Goal: Find specific page/section: Find specific page/section

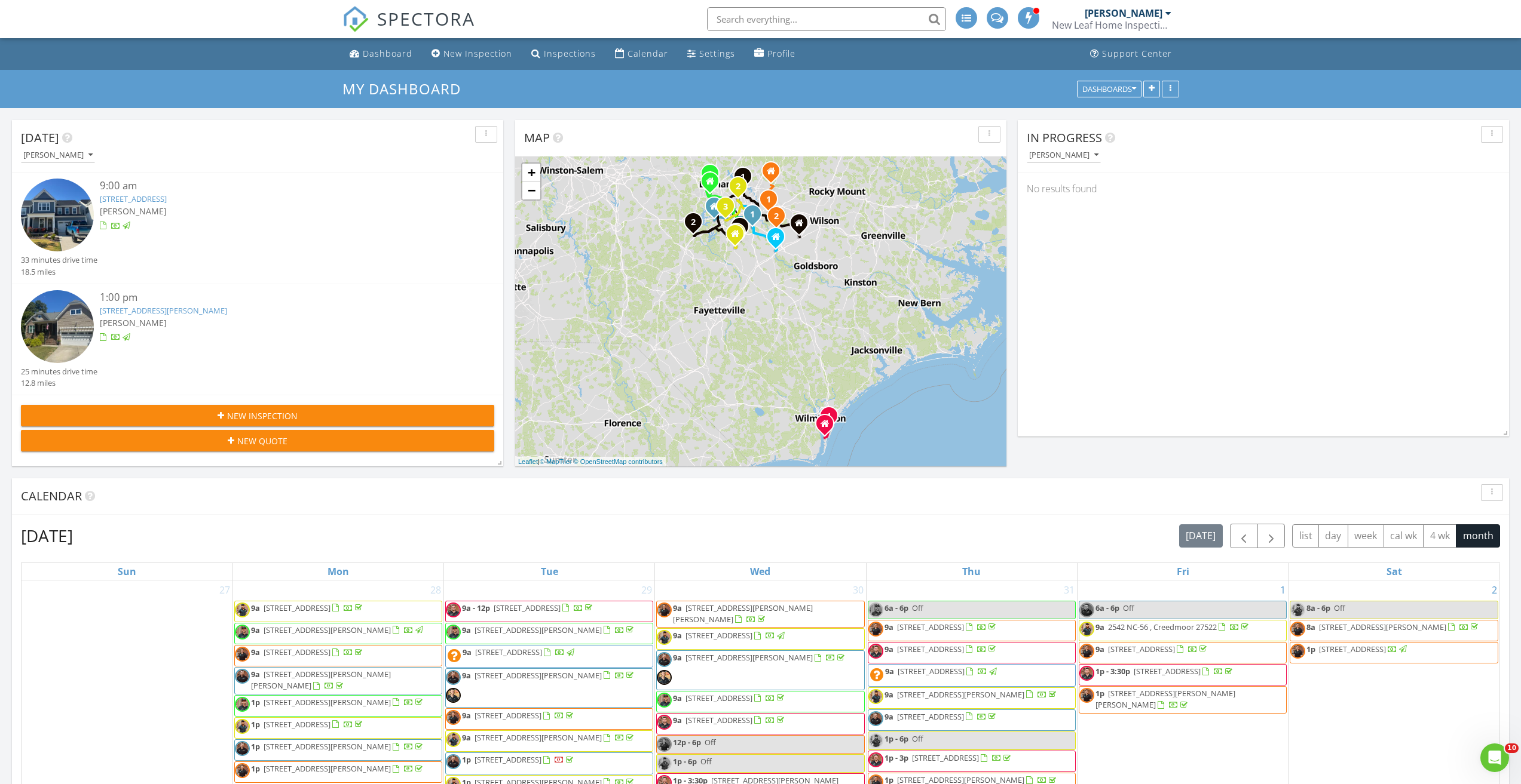
click at [750, 20] on input "text" at bounding box center [826, 19] width 239 height 24
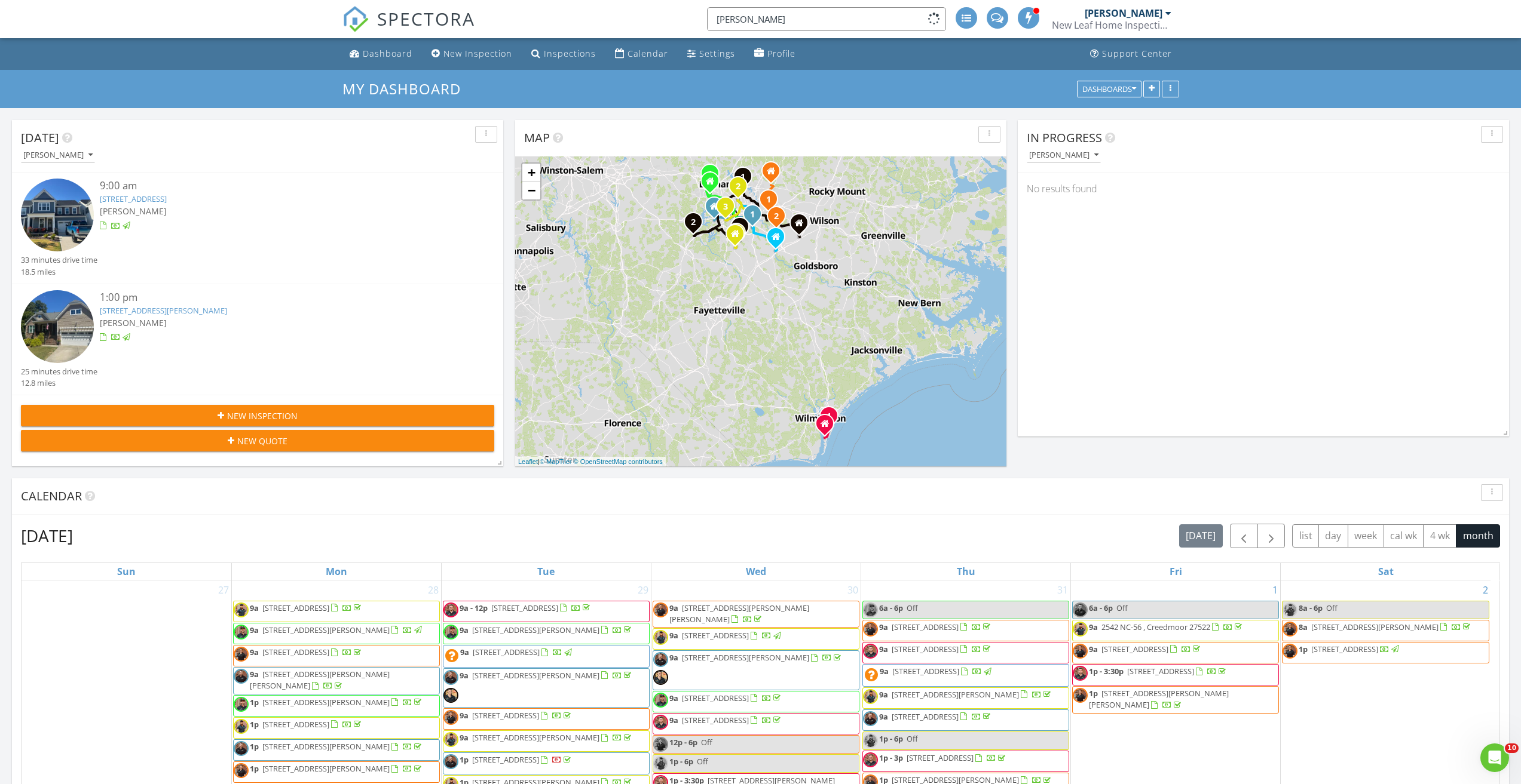
type input "angela edwards"
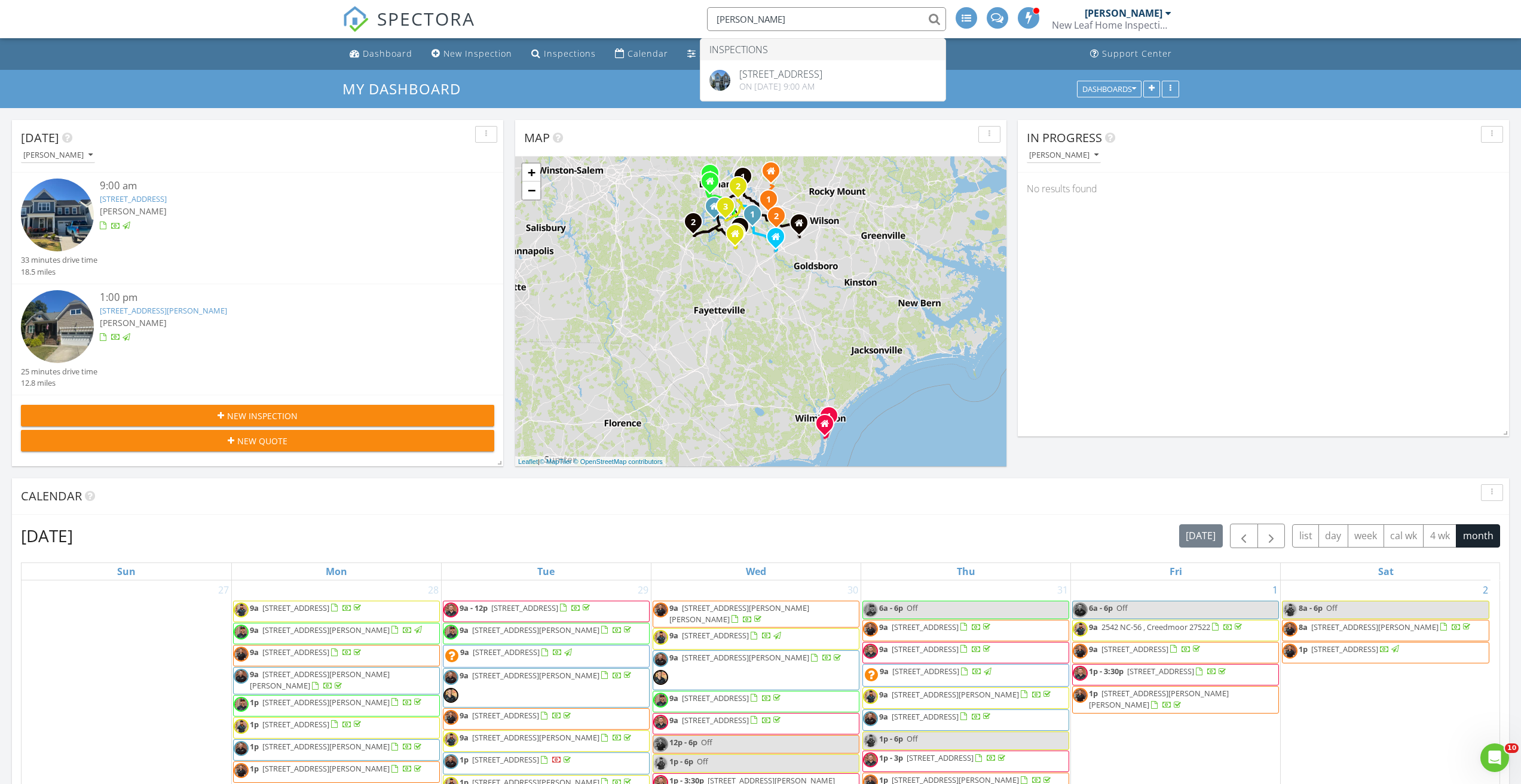
click at [396, 26] on span "SPECTORA" at bounding box center [426, 19] width 98 height 25
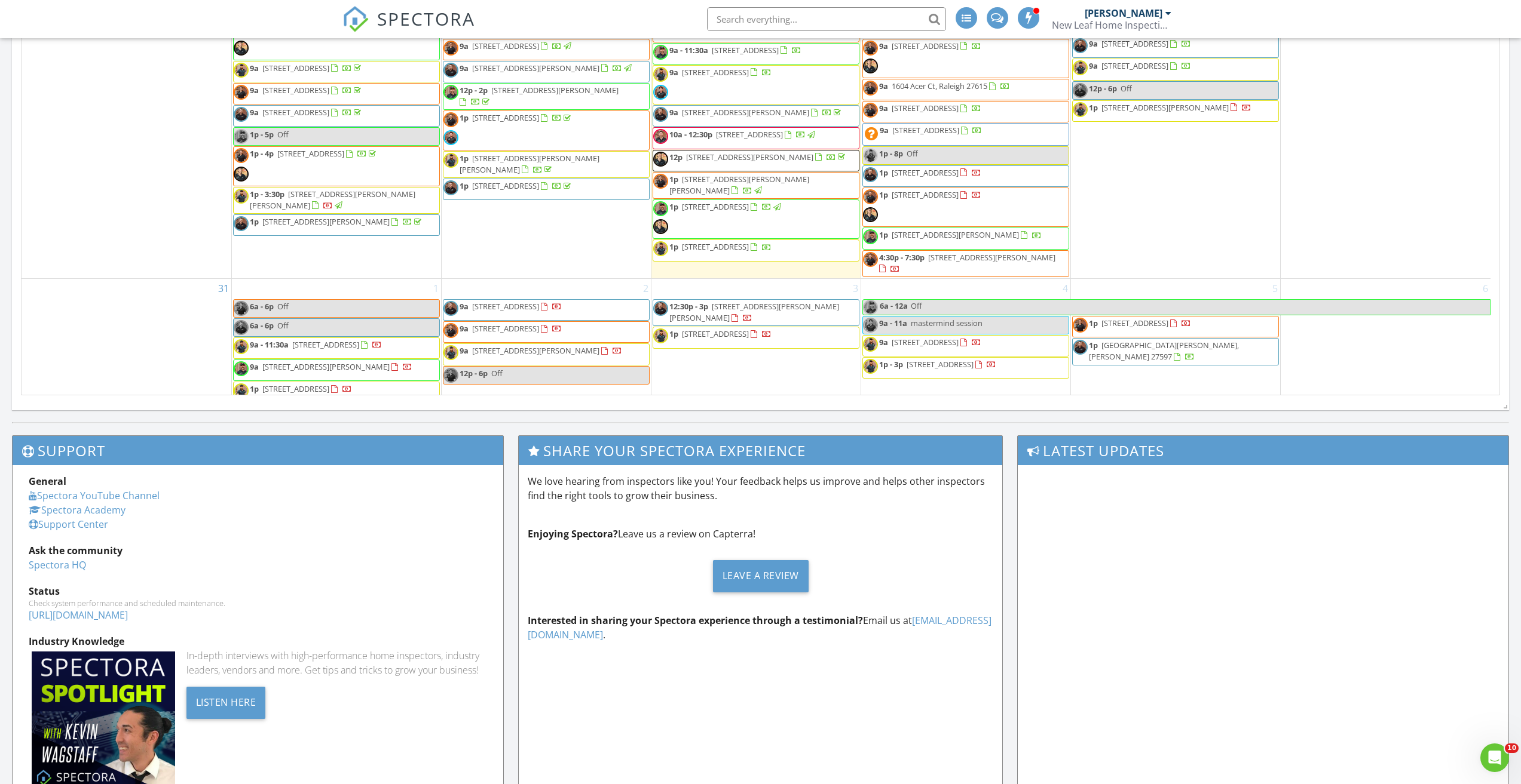
scroll to position [442, 0]
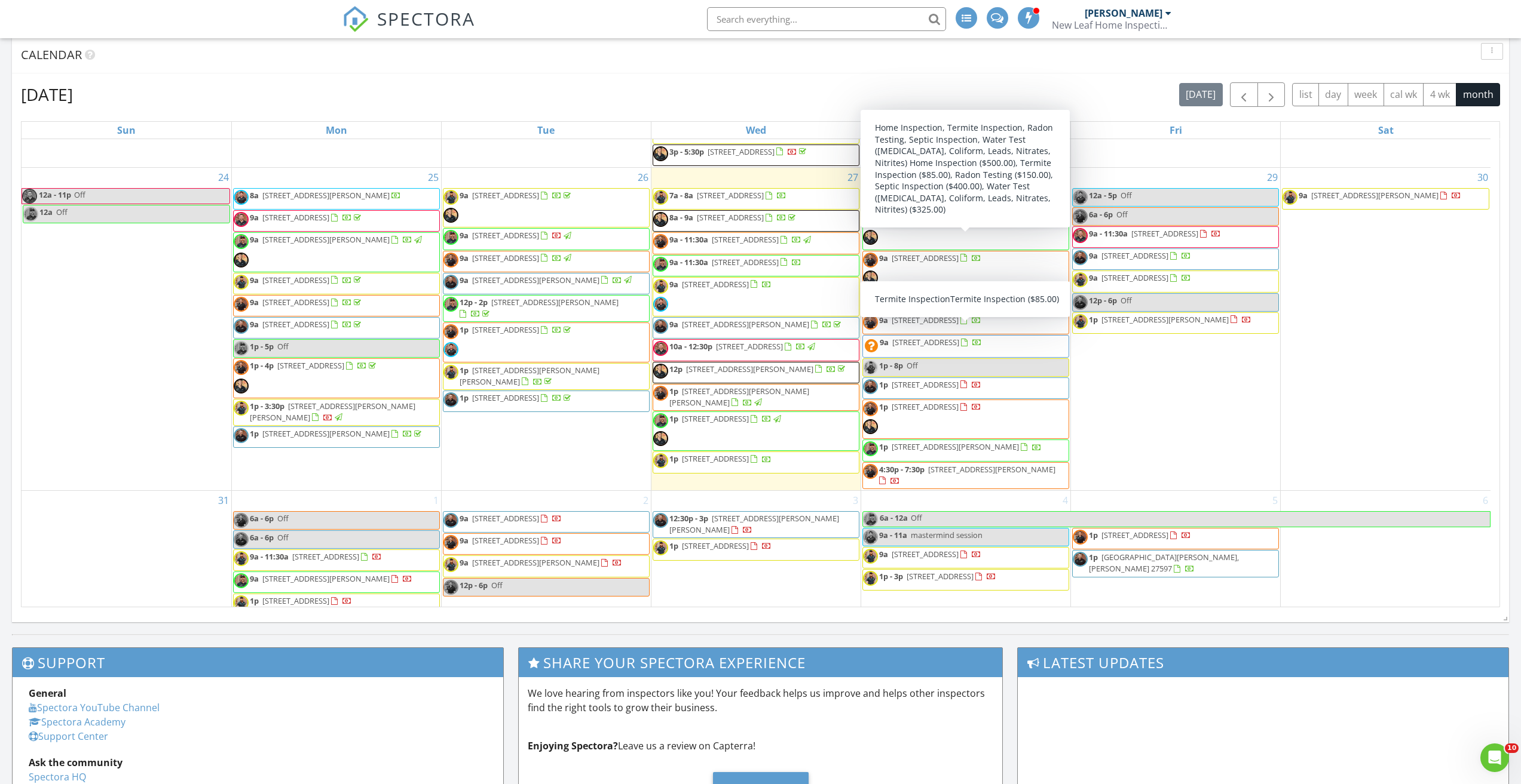
click at [946, 253] on span "9a 125 Old Halifax Rd, Louisburg 27549" at bounding box center [922, 271] width 118 height 36
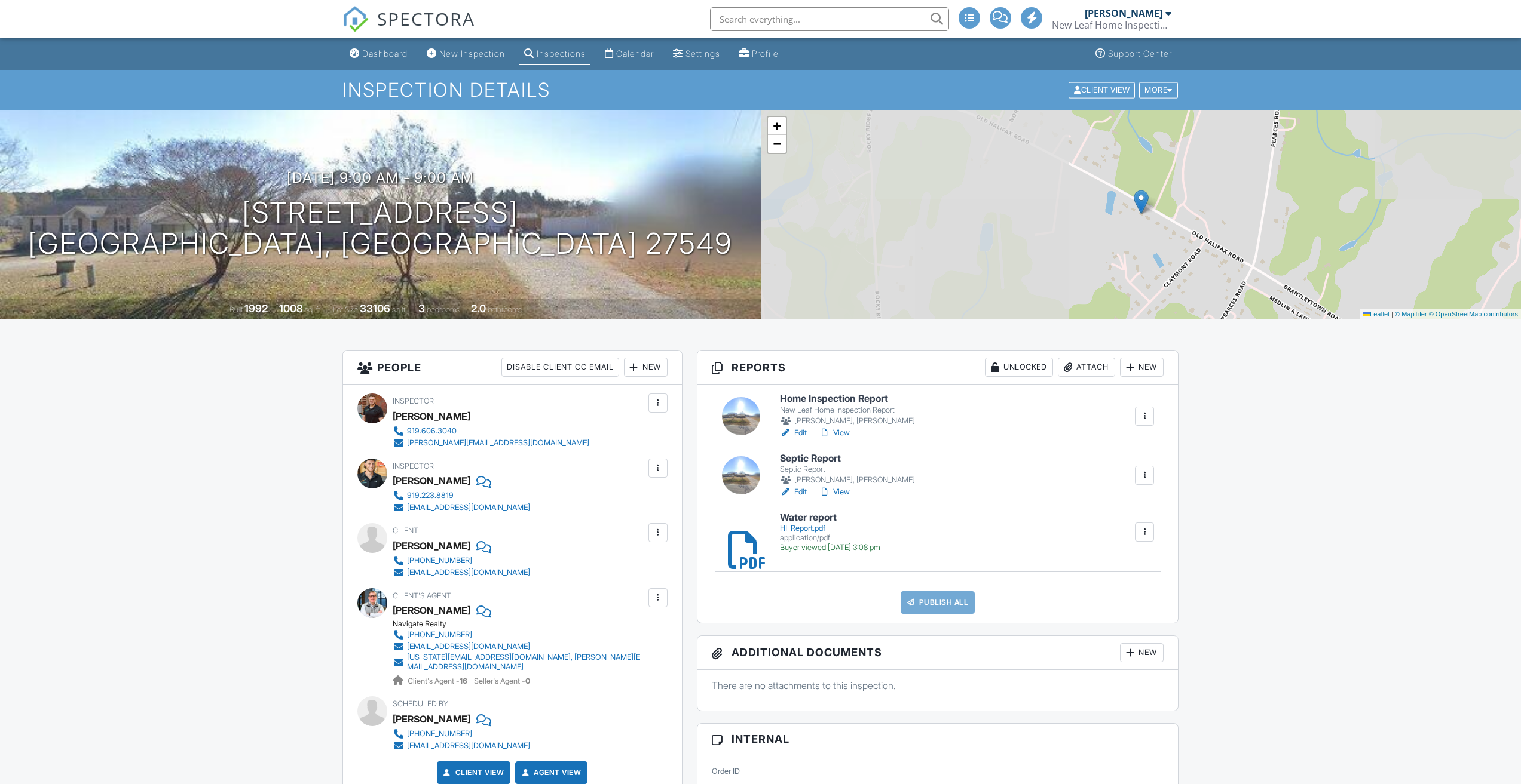
click at [799, 528] on div "HI_Report.pdf" at bounding box center [830, 529] width 100 height 10
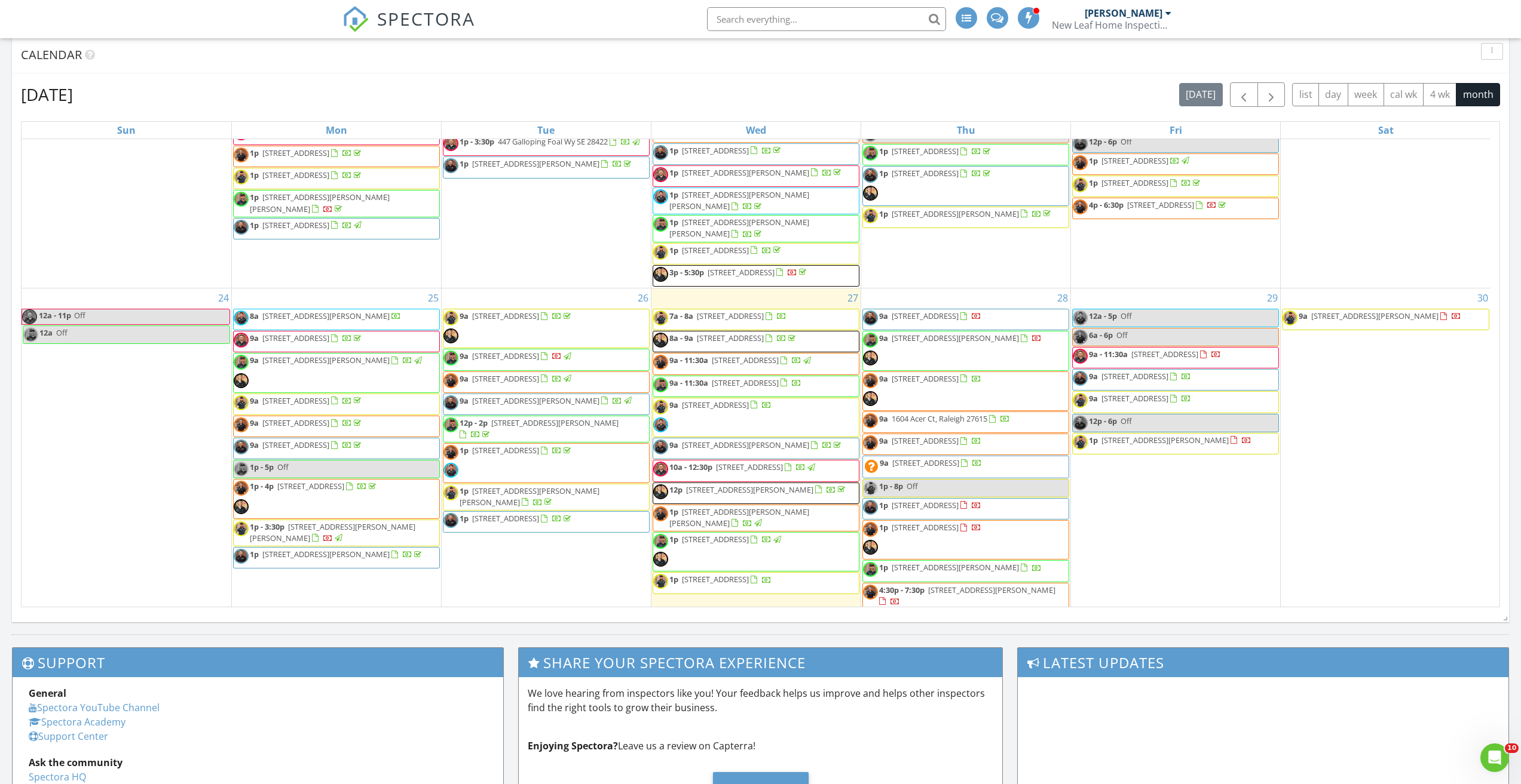
click at [571, 450] on span "1p 3220 Falconhurst Dr, Wake Forest 27587" at bounding box center [508, 463] width 130 height 36
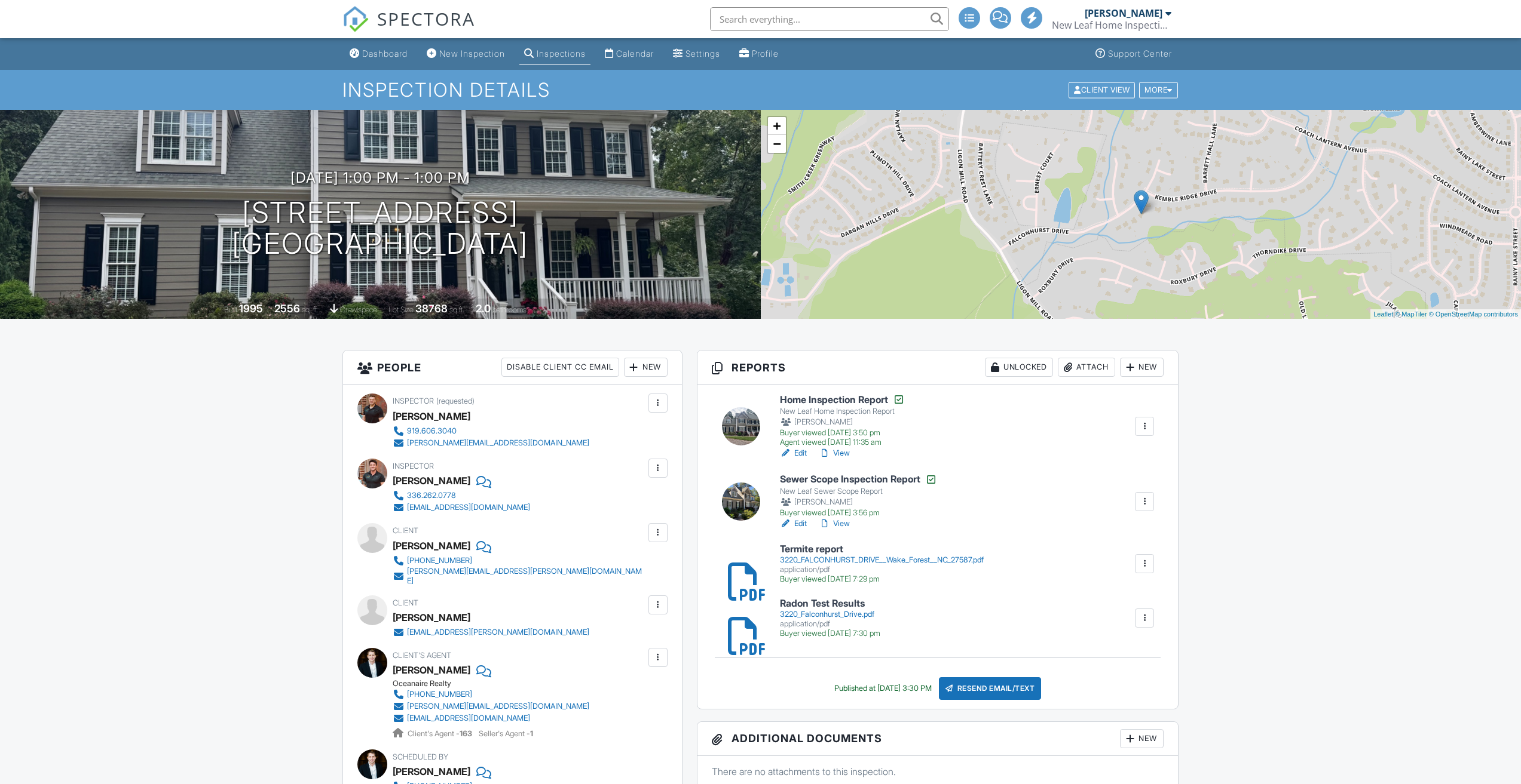
click at [843, 522] on link "View" at bounding box center [834, 523] width 31 height 12
click at [376, 52] on div "Dashboard" at bounding box center [385, 53] width 46 height 10
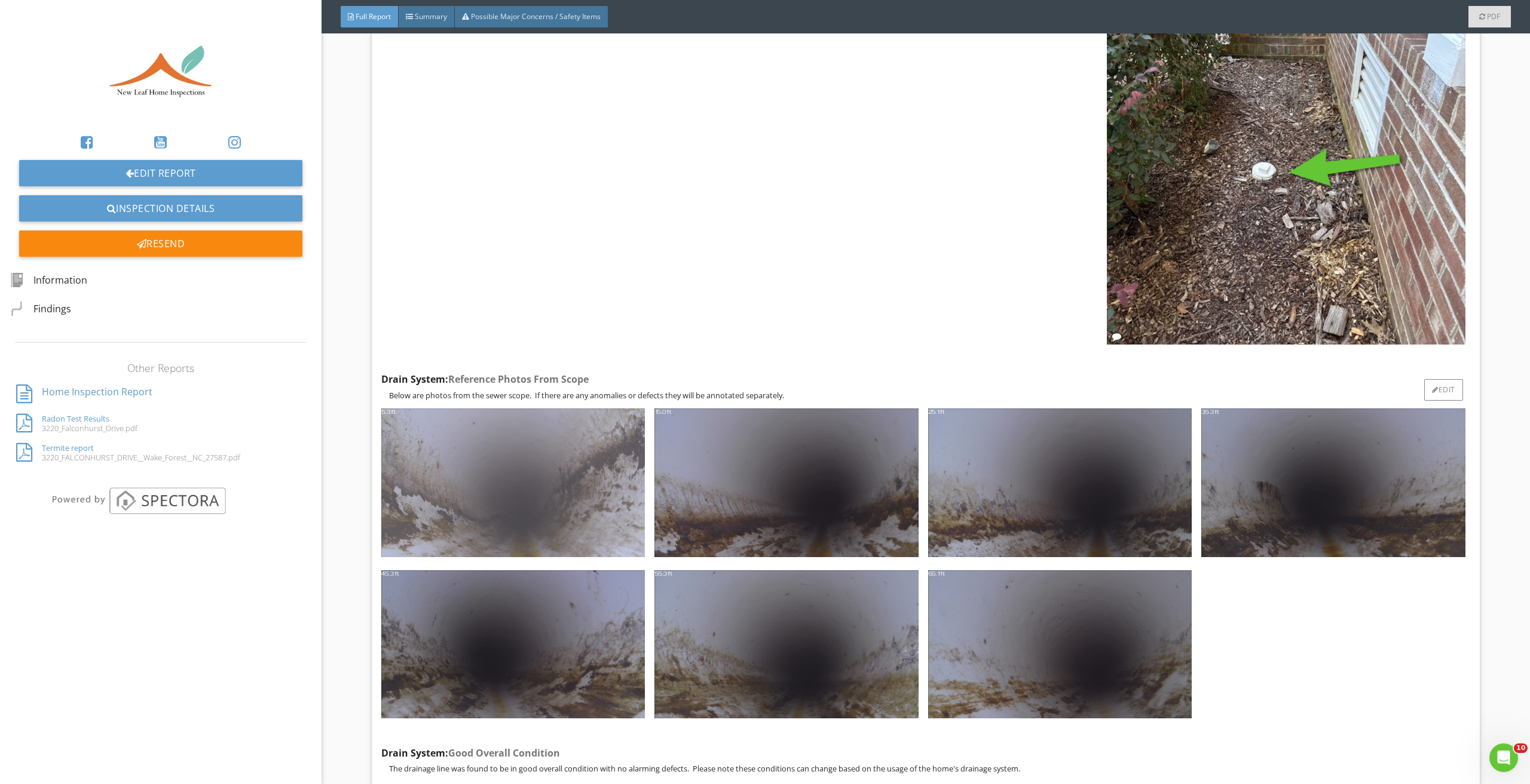
scroll to position [1698, 0]
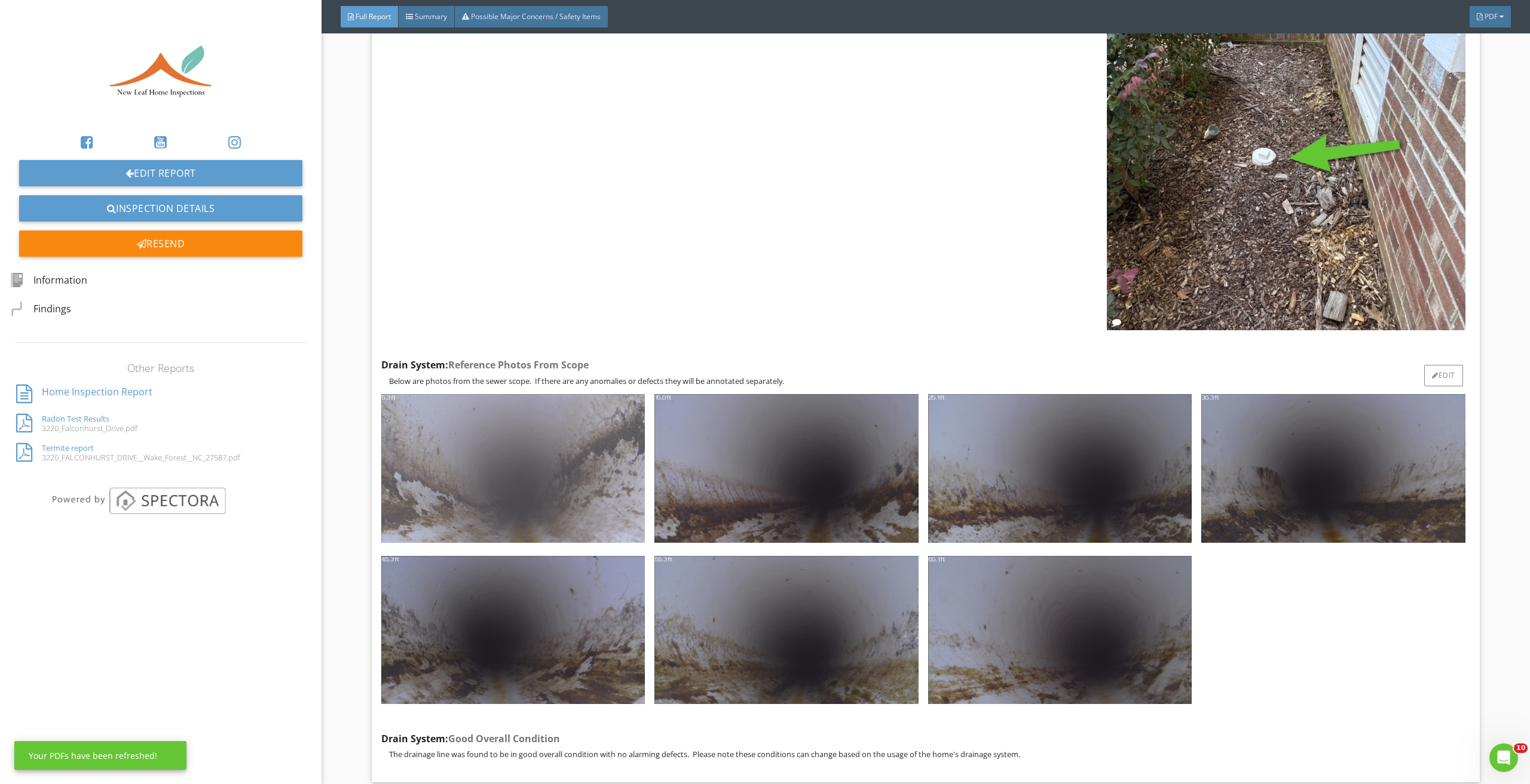
click at [561, 472] on img at bounding box center [513, 468] width 264 height 148
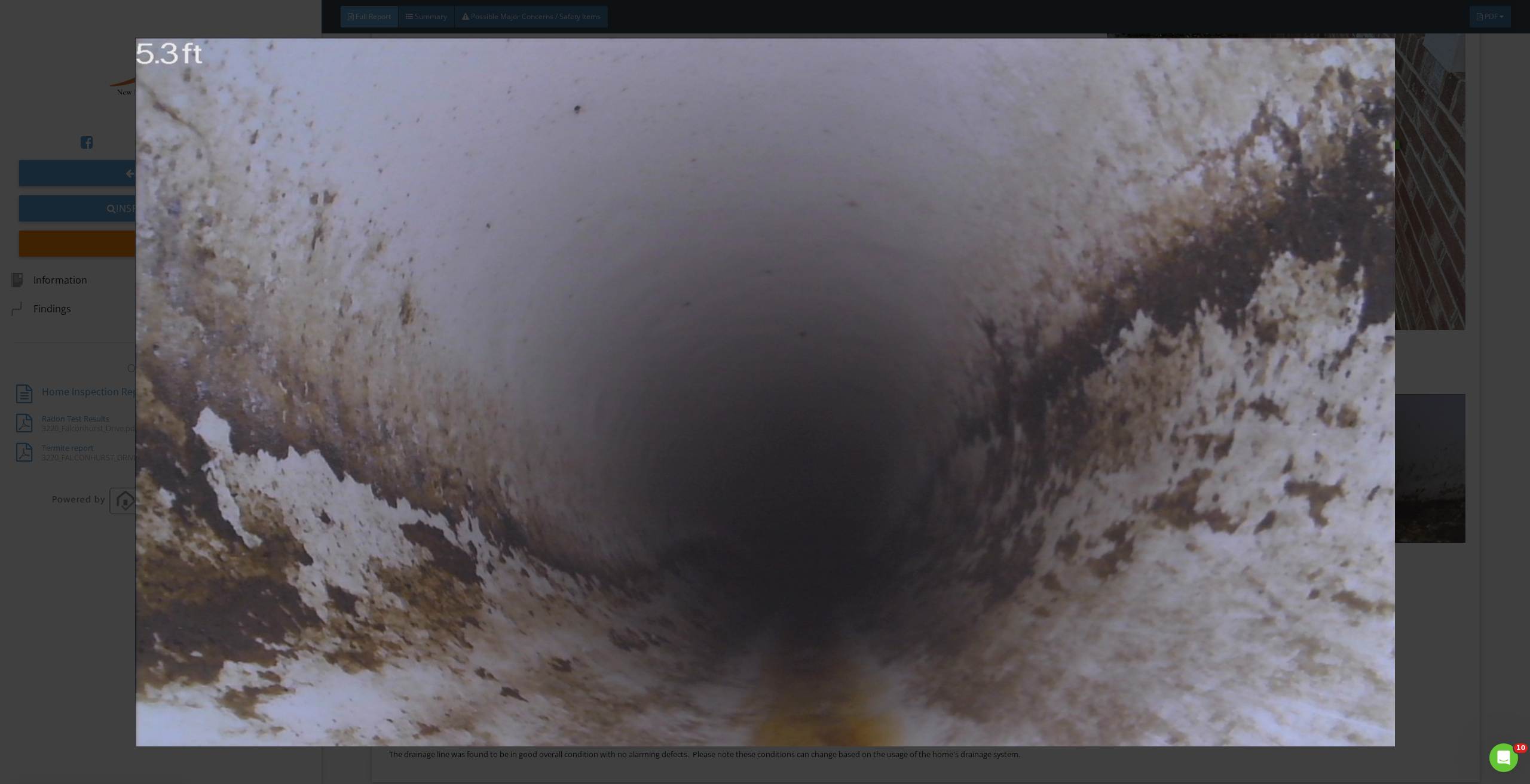
click at [1442, 603] on img at bounding box center [765, 392] width 1417 height 709
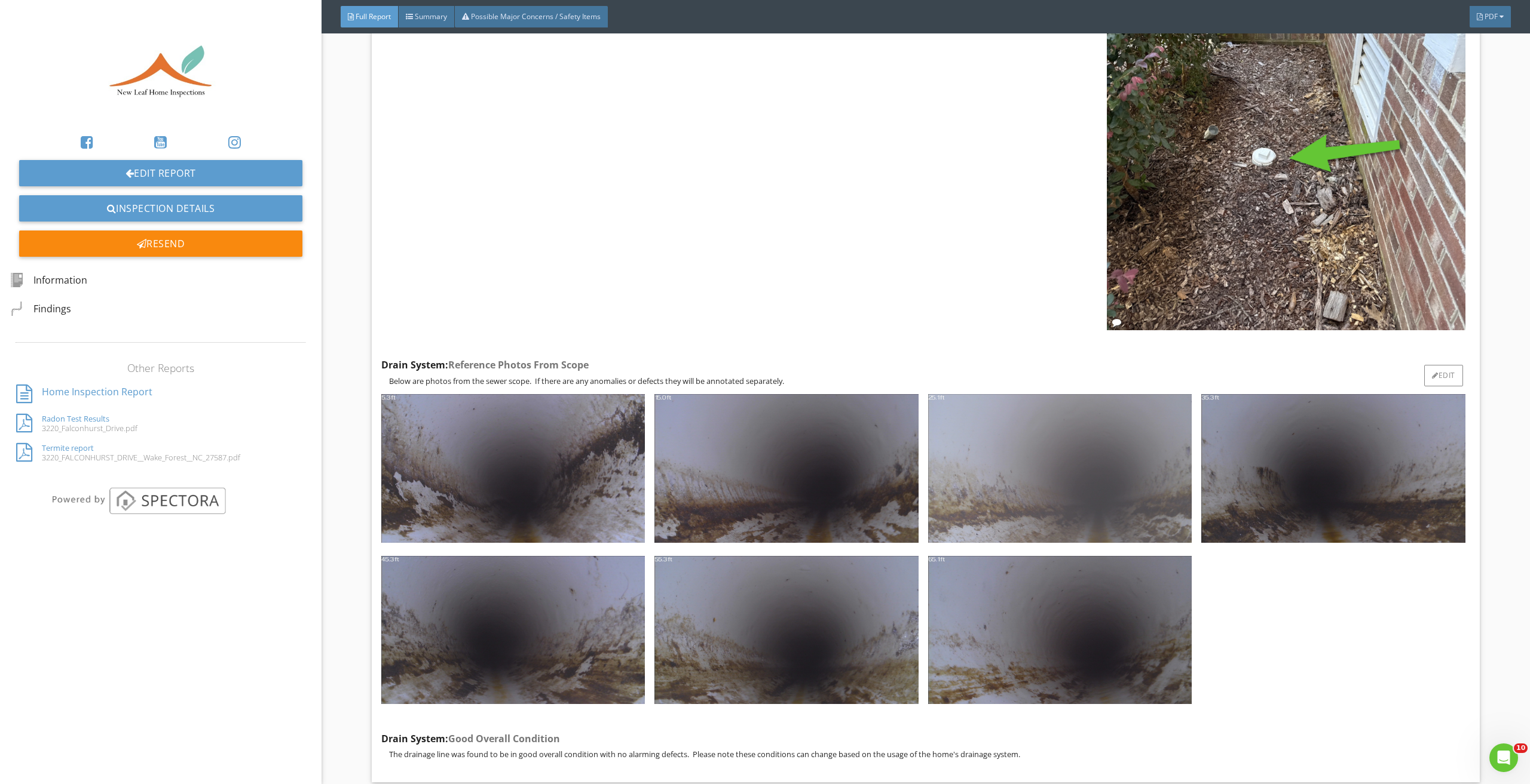
click at [996, 478] on img at bounding box center [1059, 468] width 264 height 148
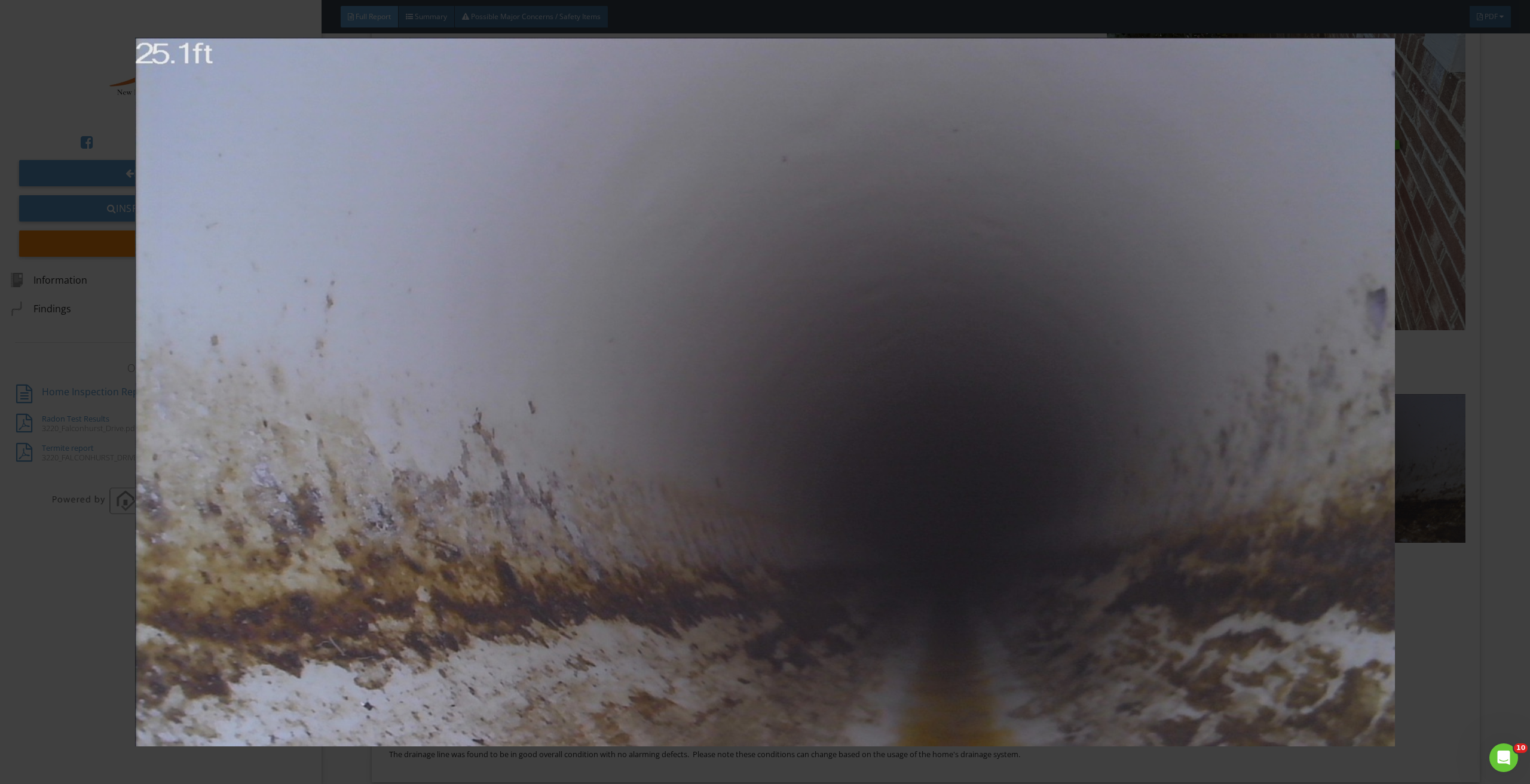
click at [1483, 638] on div at bounding box center [765, 392] width 1530 height 784
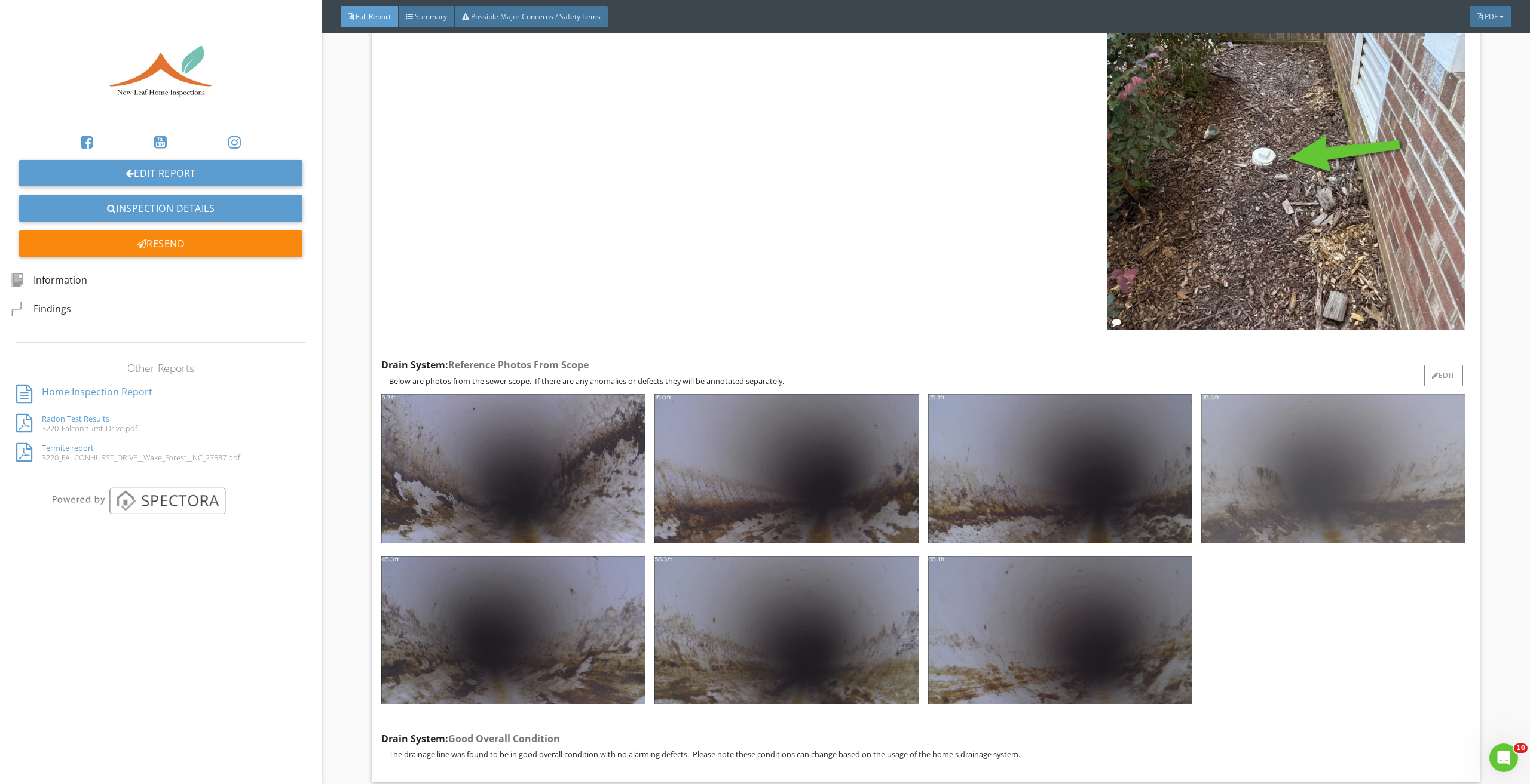
click at [1335, 478] on img at bounding box center [1333, 468] width 264 height 148
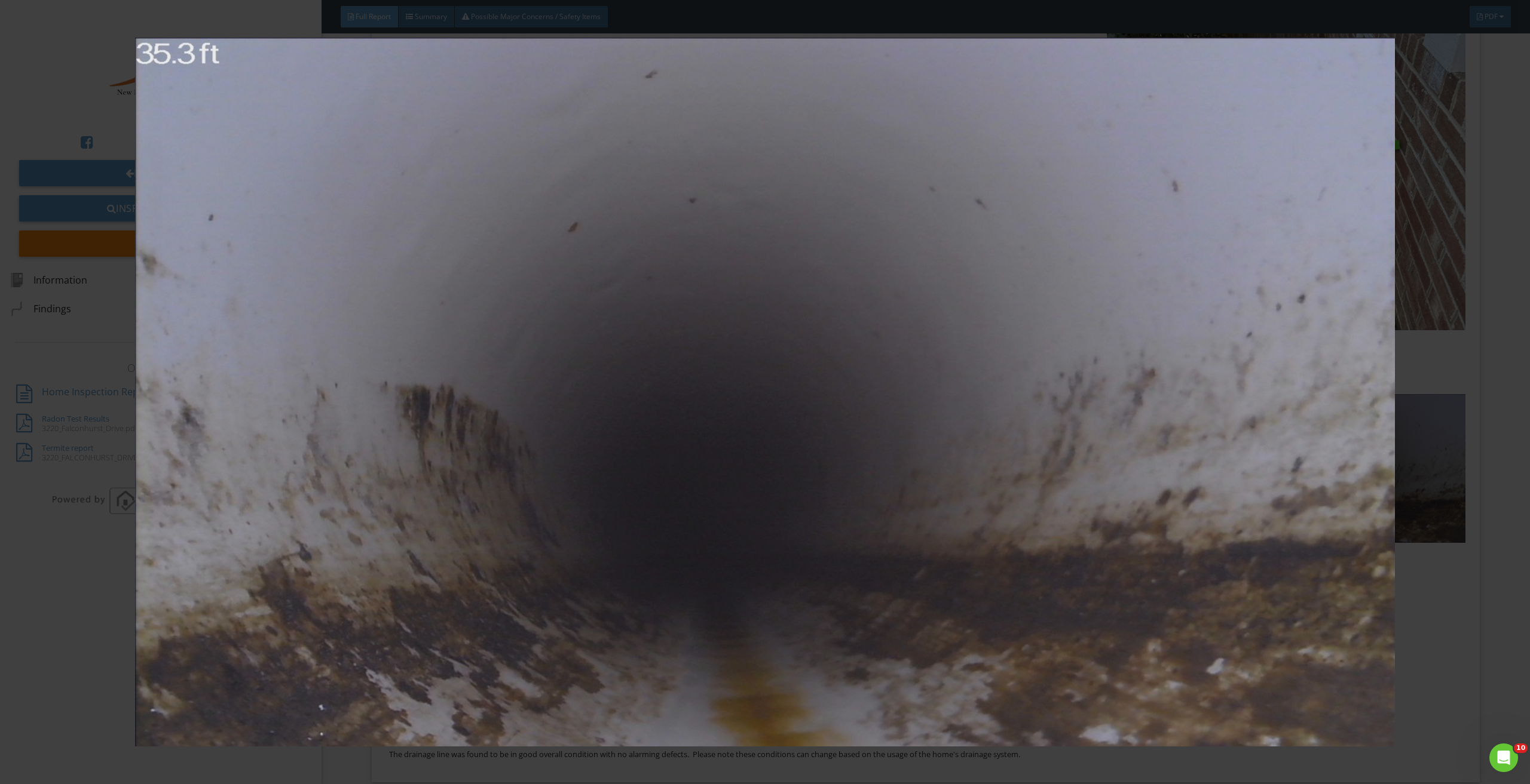
drag, startPoint x: 1433, startPoint y: 632, endPoint x: 1273, endPoint y: 578, distance: 168.9
click at [1433, 630] on img at bounding box center [765, 392] width 1417 height 709
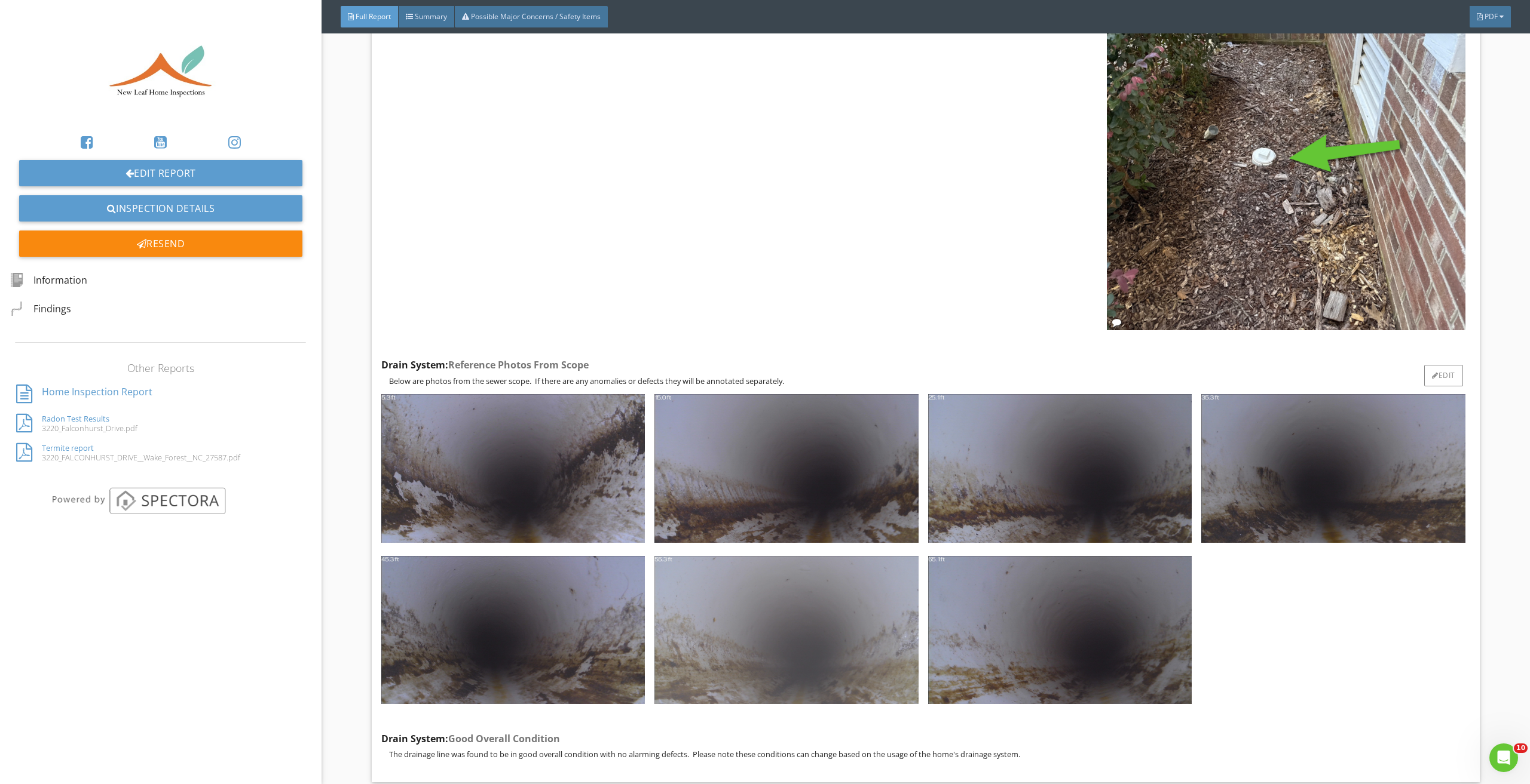
click at [827, 582] on img at bounding box center [786, 630] width 264 height 148
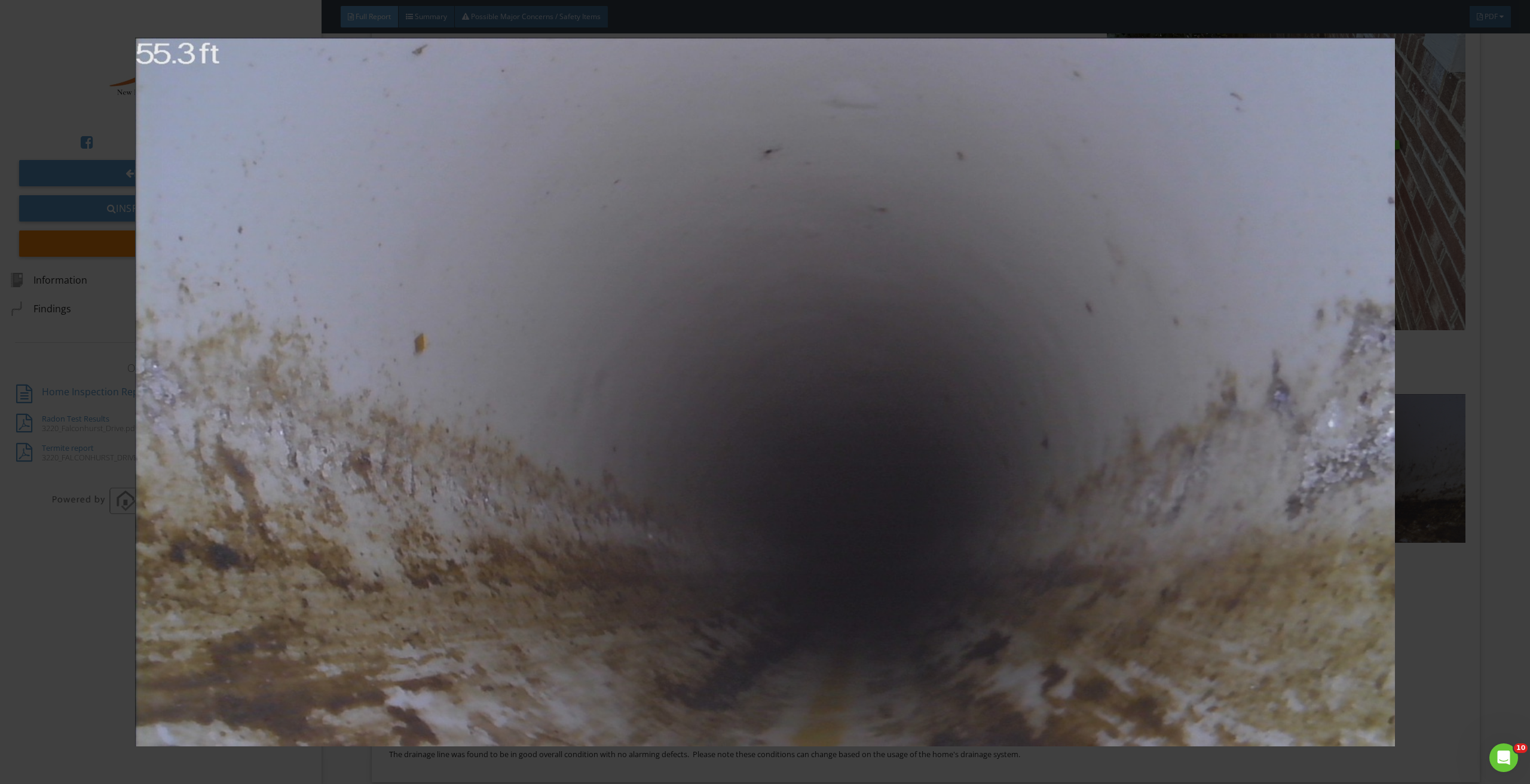
click at [1445, 614] on img at bounding box center [765, 392] width 1417 height 709
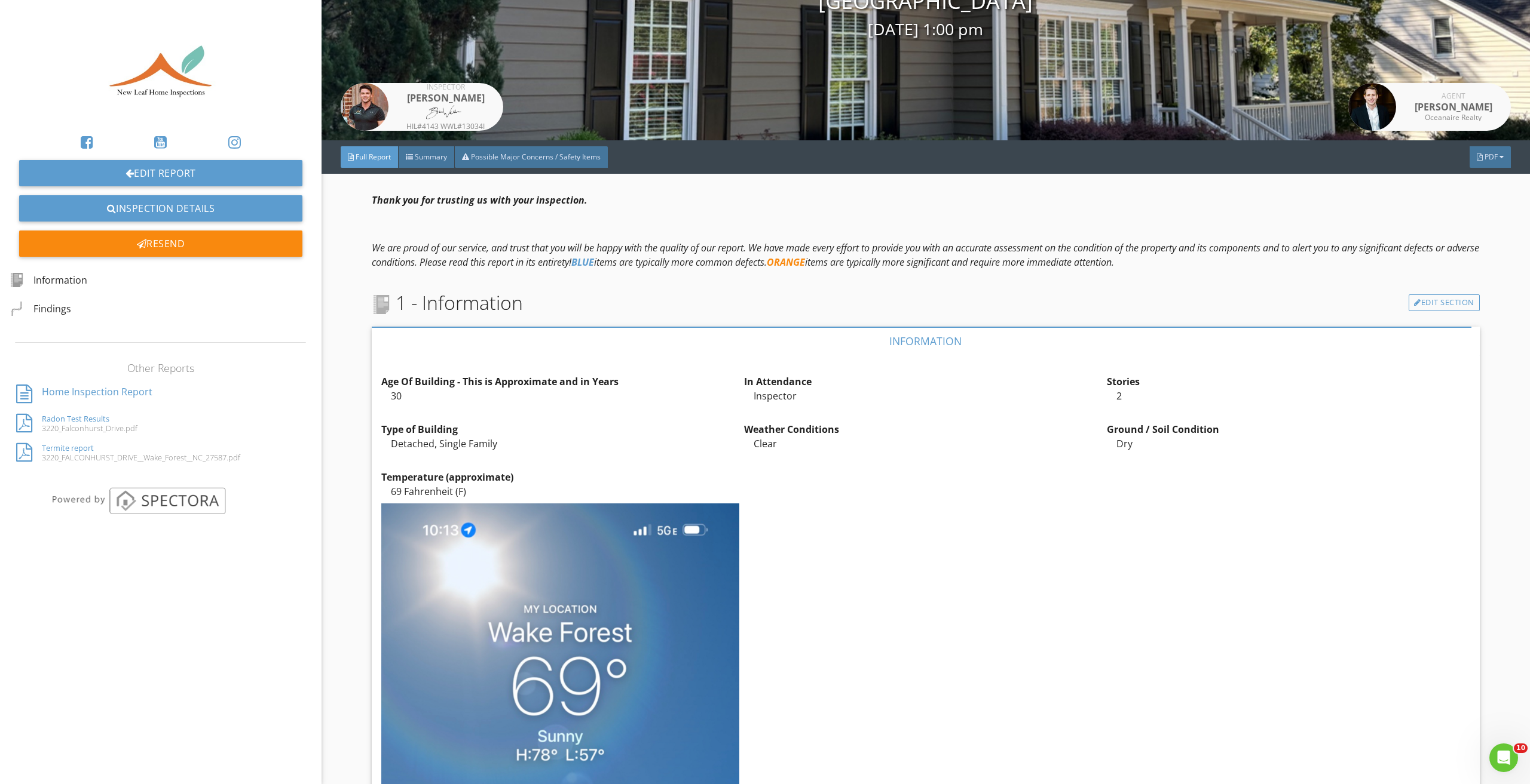
scroll to position [0, 0]
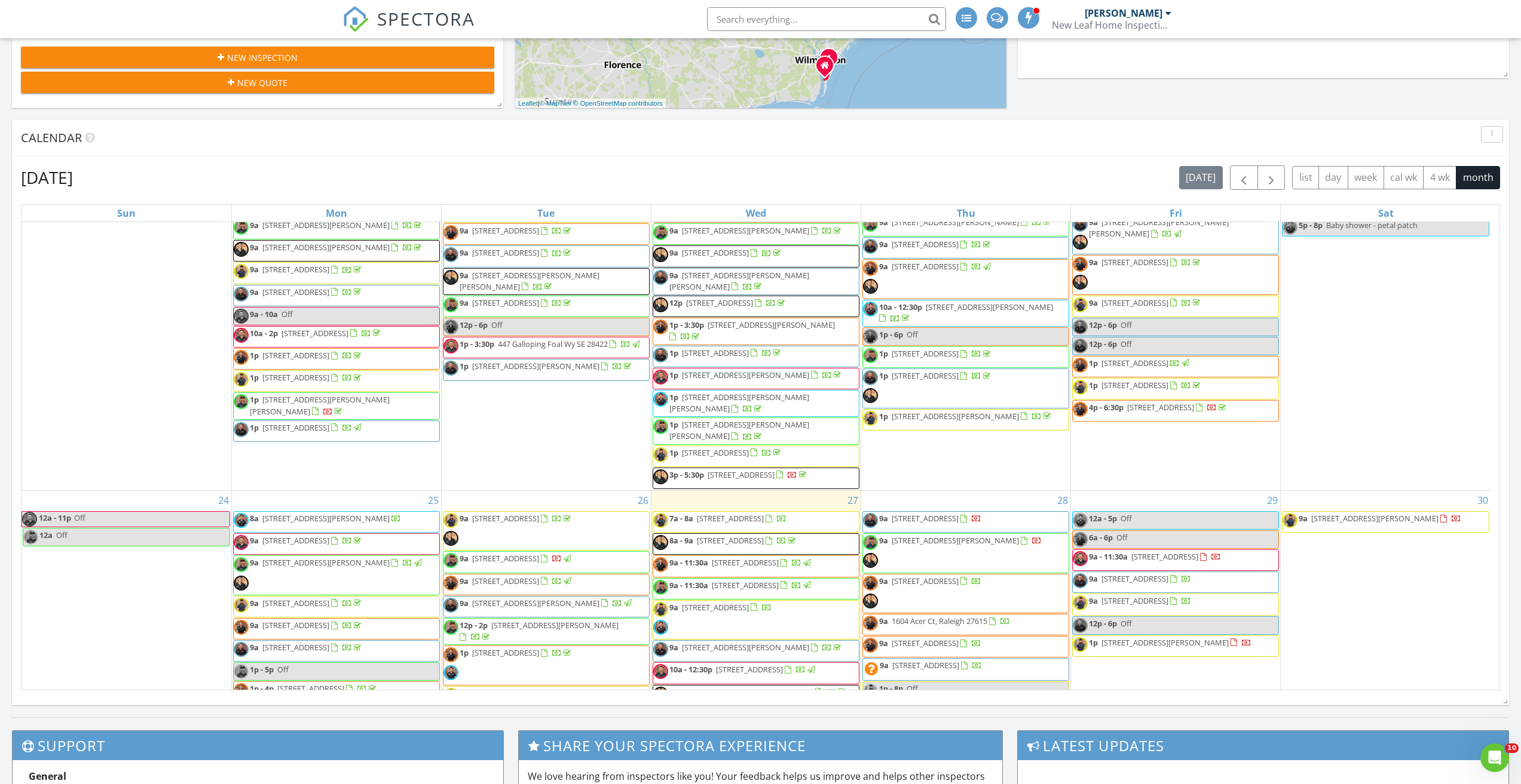
scroll to position [1196, 0]
